Goal: Information Seeking & Learning: Learn about a topic

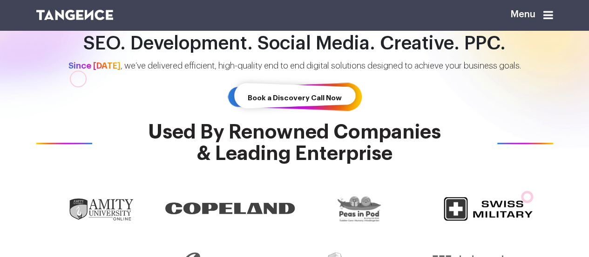
scroll to position [279, 0]
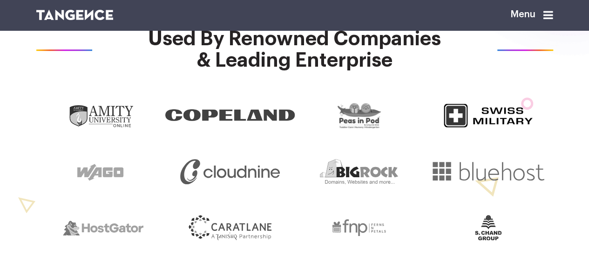
click at [550, 17] on icon at bounding box center [548, 14] width 10 height 11
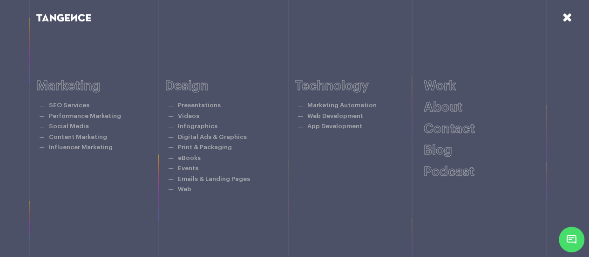
scroll to position [140, 0]
click at [565, 15] on icon at bounding box center [568, 17] width 10 height 12
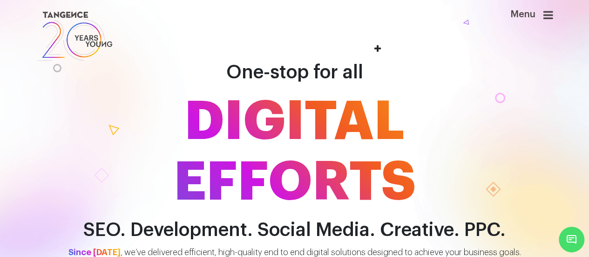
scroll to position [0, 0]
click at [37, 60] on div at bounding box center [250, 36] width 442 height 54
click at [553, 18] on icon at bounding box center [548, 14] width 10 height 11
